Goal: Communication & Community: Share content

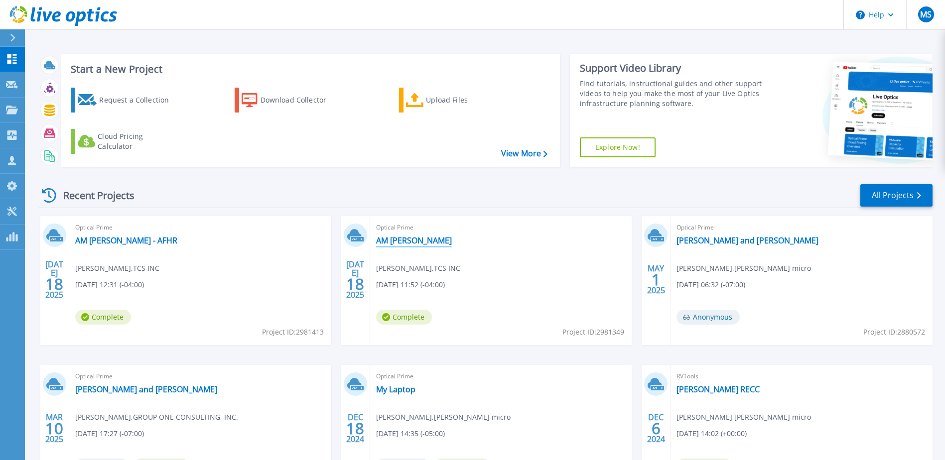
click at [395, 238] on link "AM [PERSON_NAME]" at bounding box center [414, 241] width 76 height 10
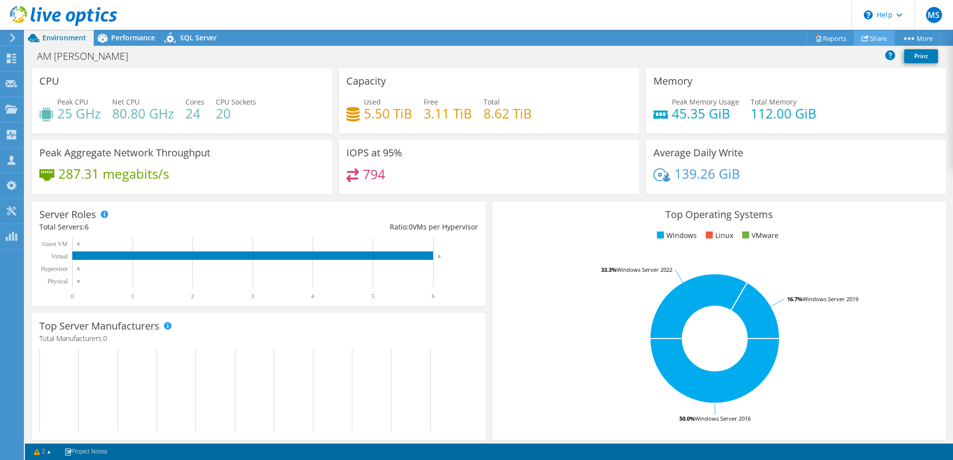
click at [867, 37] on link "Share" at bounding box center [874, 37] width 41 height 15
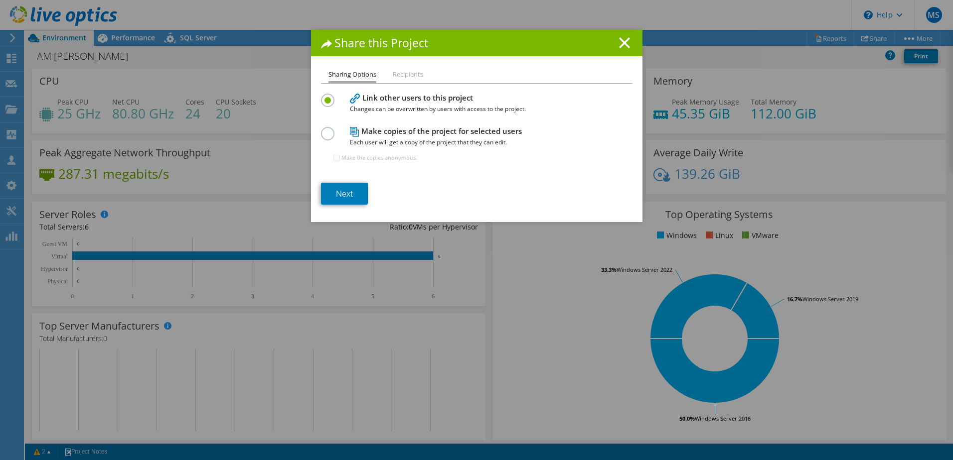
click at [326, 130] on label at bounding box center [329, 128] width 17 height 2
click at [0, 0] on input "radio" at bounding box center [0, 0] width 0 height 0
click at [402, 75] on li "Recipients" at bounding box center [408, 75] width 30 height 12
click at [348, 195] on link "Next" at bounding box center [344, 194] width 47 height 22
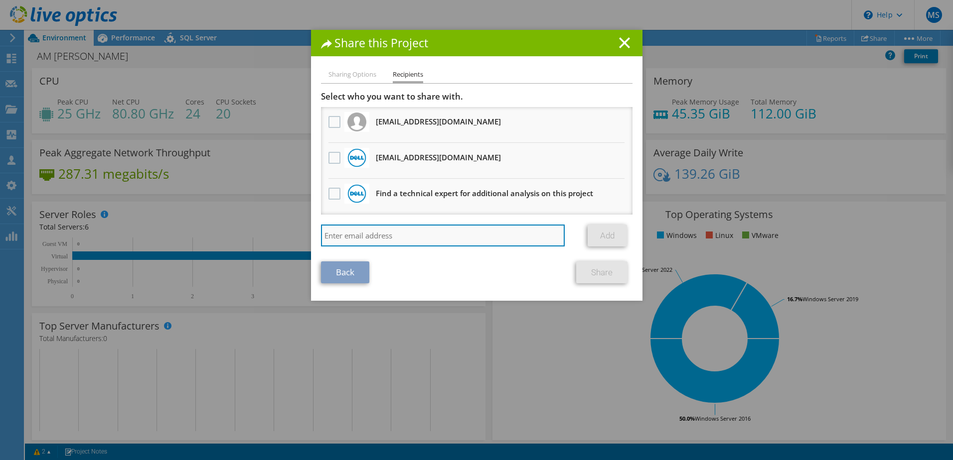
click at [377, 233] on input "search" at bounding box center [443, 236] width 244 height 22
type input "[PERSON_NAME][EMAIL_ADDRESS][PERSON_NAME][DOMAIN_NAME]"
drag, startPoint x: 463, startPoint y: 238, endPoint x: 245, endPoint y: 229, distance: 218.4
click at [247, 230] on div "Share this Project Sharing Options Recipients Link other users to this project …" at bounding box center [476, 230] width 953 height 401
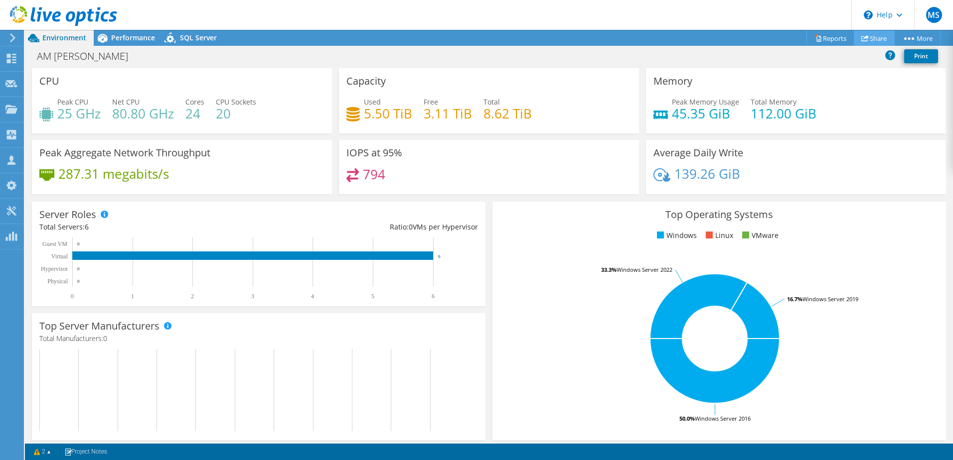
click at [868, 36] on link "Share" at bounding box center [874, 37] width 41 height 15
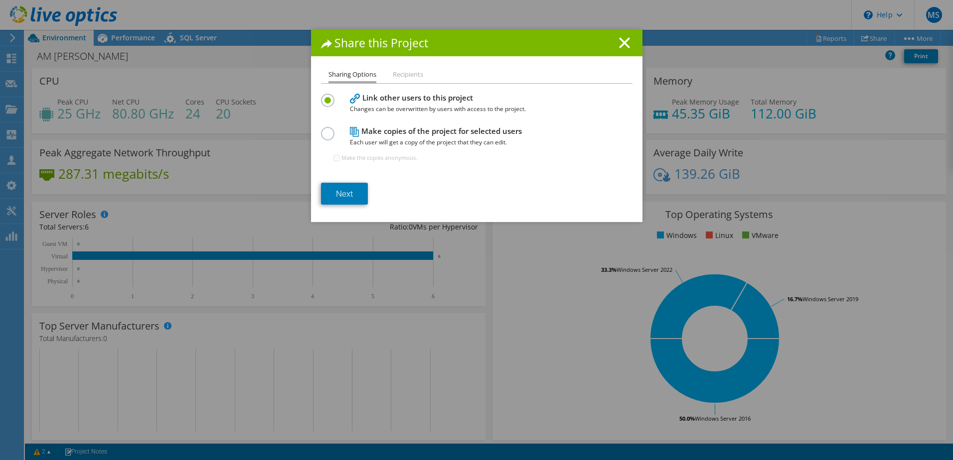
click at [321, 130] on label at bounding box center [329, 128] width 17 height 2
click at [0, 0] on input "radio" at bounding box center [0, 0] width 0 height 0
click at [336, 192] on link "Next" at bounding box center [344, 194] width 47 height 22
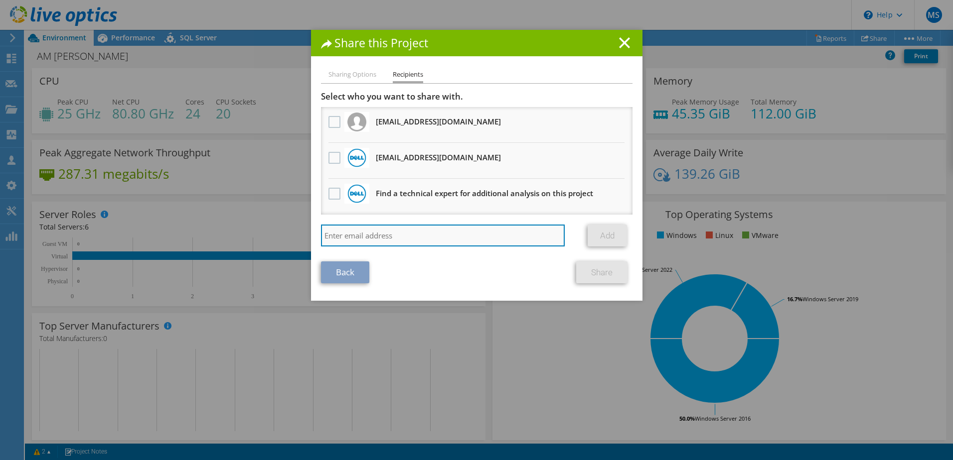
click at [361, 233] on input "search" at bounding box center [443, 236] width 244 height 22
type input "[PERSON_NAME][EMAIL_ADDRESS][PERSON_NAME][DOMAIN_NAME]"
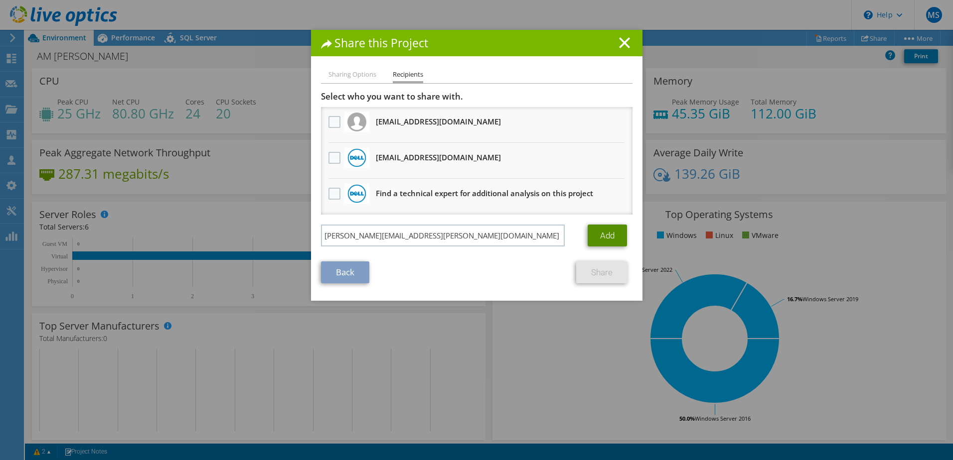
click at [601, 235] on link "Add" at bounding box center [606, 236] width 39 height 22
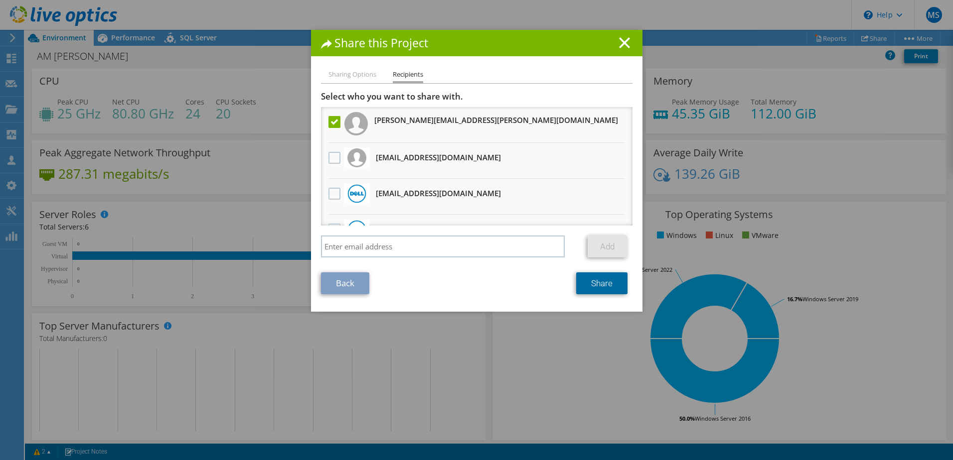
click at [586, 280] on link "Share" at bounding box center [601, 284] width 51 height 22
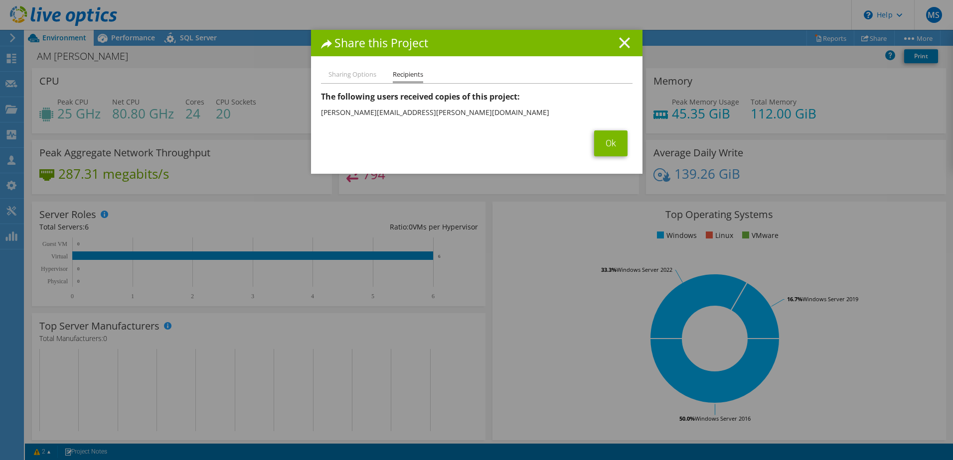
click at [619, 40] on line at bounding box center [624, 43] width 10 height 10
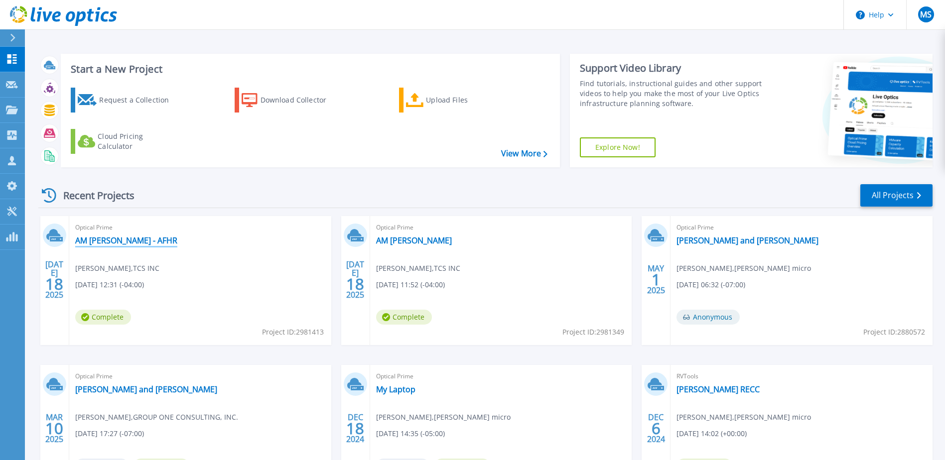
click at [107, 240] on link "AM [PERSON_NAME] - AFHR" at bounding box center [126, 241] width 102 height 10
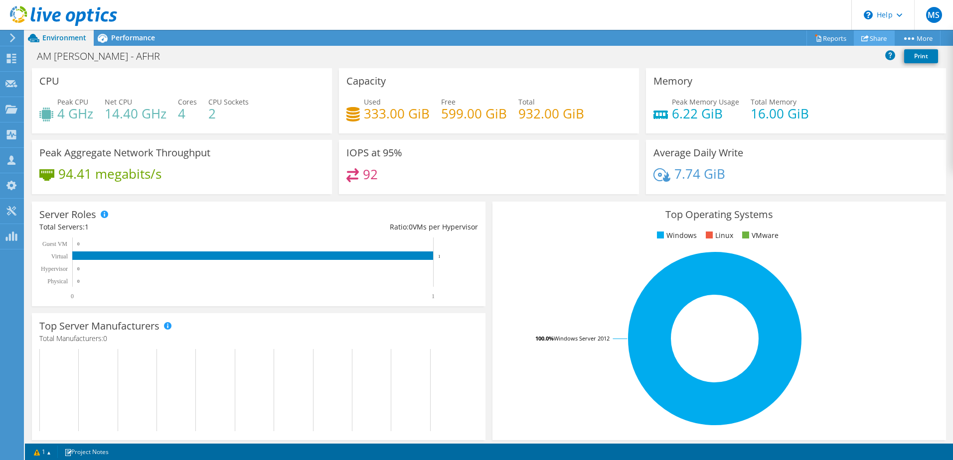
click at [873, 39] on link "Share" at bounding box center [874, 37] width 41 height 15
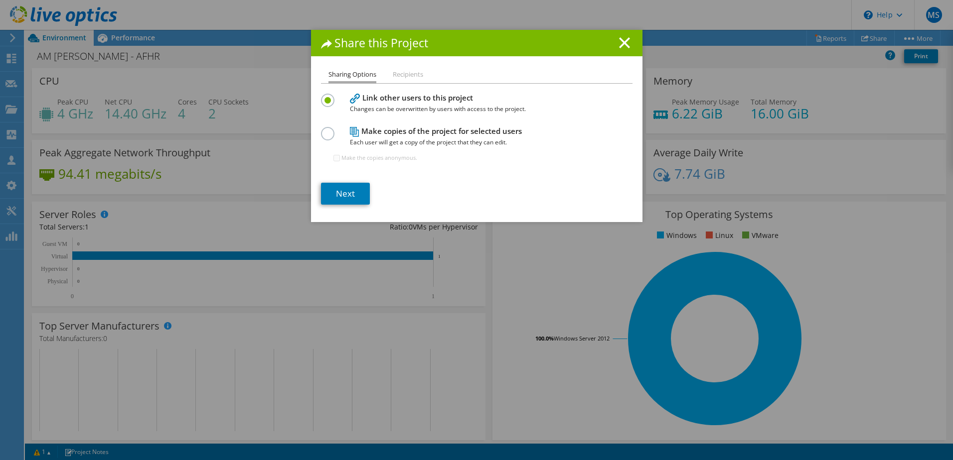
click at [323, 130] on label at bounding box center [329, 128] width 17 height 2
click at [0, 0] on input "radio" at bounding box center [0, 0] width 0 height 0
click at [338, 194] on link "Next" at bounding box center [345, 194] width 49 height 22
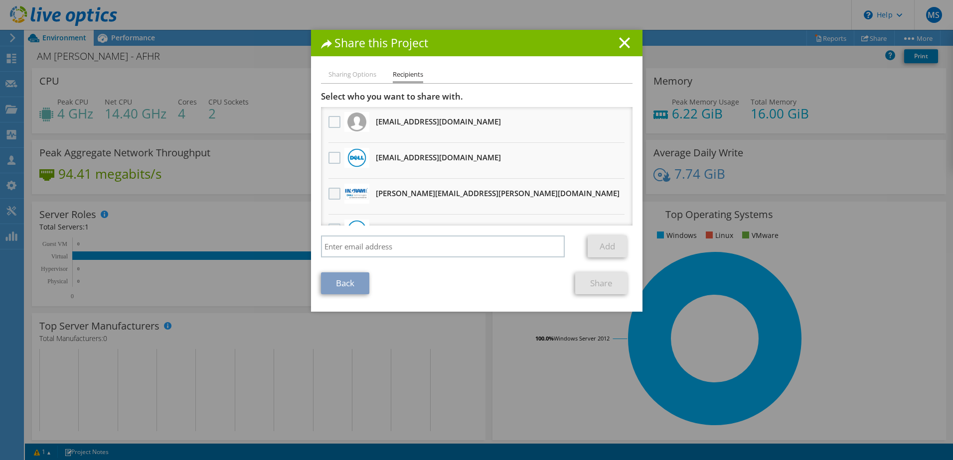
click at [328, 194] on label at bounding box center [335, 194] width 14 height 12
click at [0, 0] on input "checkbox" at bounding box center [0, 0] width 0 height 0
click at [589, 286] on link "Share" at bounding box center [601, 284] width 52 height 22
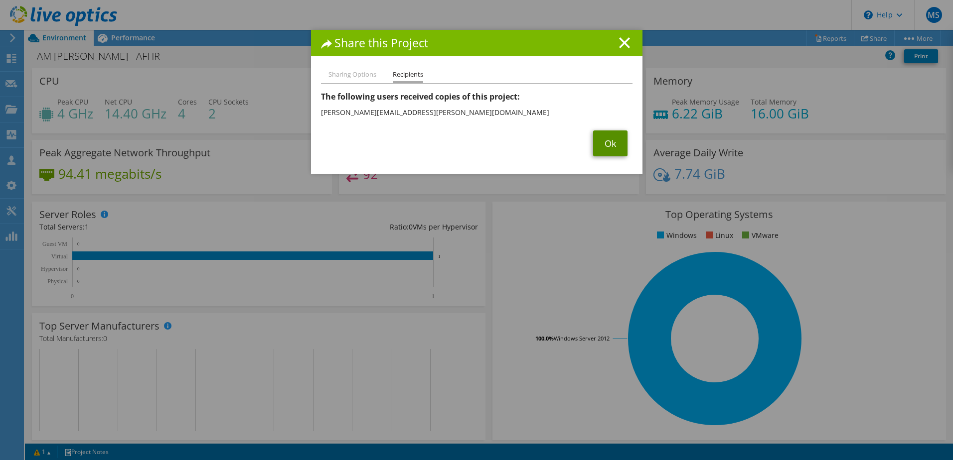
click at [612, 145] on link "Ok" at bounding box center [610, 144] width 34 height 26
